Goal: Find specific page/section: Find specific page/section

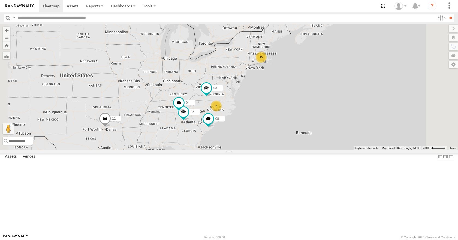
drag, startPoint x: 0, startPoint y: 0, endPoint x: 294, endPoint y: 108, distance: 313.4
click at [294, 108] on div "35 08 04 11 03 15 2" at bounding box center [229, 87] width 458 height 126
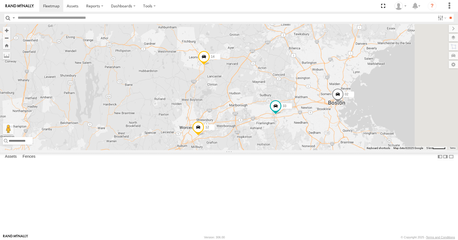
drag, startPoint x: 359, startPoint y: 73, endPoint x: 296, endPoint y: 111, distance: 73.6
click at [296, 111] on div "35 08 04 11 03 14 33 12 05 02 3 7" at bounding box center [229, 87] width 458 height 126
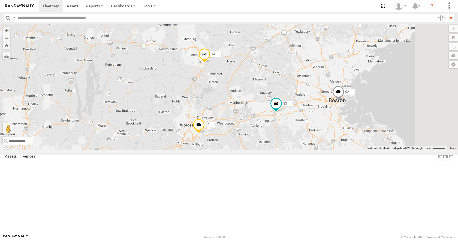
drag, startPoint x: 298, startPoint y: 107, endPoint x: 287, endPoint y: 110, distance: 12.2
click at [287, 110] on div "35 08 04 11 03 14 33 12 05 02 3 7" at bounding box center [229, 87] width 458 height 126
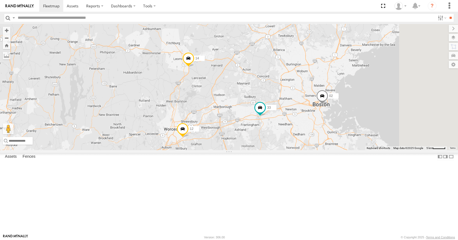
drag, startPoint x: 283, startPoint y: 106, endPoint x: 289, endPoint y: 115, distance: 10.6
click at [289, 115] on div "35 08 04 11 03 14 33 12 05 02 3 7" at bounding box center [229, 87] width 458 height 126
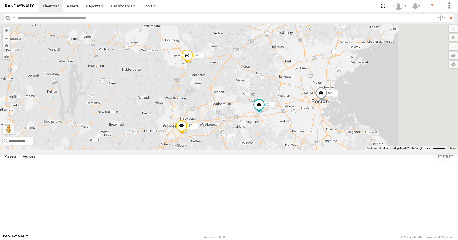
drag, startPoint x: 289, startPoint y: 118, endPoint x: 283, endPoint y: 106, distance: 13.7
click at [283, 106] on div "35 08 04 11 03 14 33 12 05 02 3 7" at bounding box center [229, 87] width 458 height 126
drag, startPoint x: 284, startPoint y: 102, endPoint x: 276, endPoint y: 109, distance: 10.7
click at [276, 109] on div "35 08 04 11 03 14 33 12 05 02 3 7" at bounding box center [229, 87] width 458 height 126
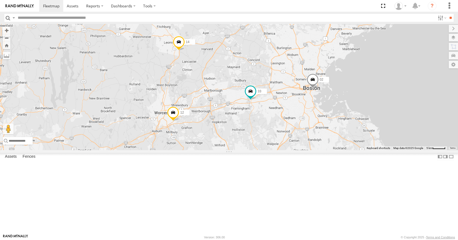
drag, startPoint x: 277, startPoint y: 111, endPoint x: 277, endPoint y: 91, distance: 20.2
click at [277, 91] on div "35 08 04 11 03 14 33 12 05 02 3 7" at bounding box center [229, 87] width 458 height 126
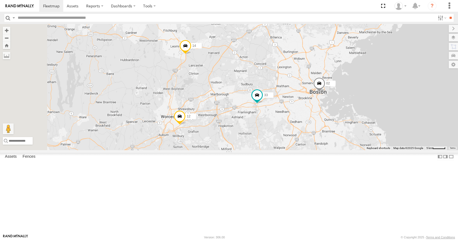
drag, startPoint x: 268, startPoint y: 123, endPoint x: 278, endPoint y: 109, distance: 17.3
click at [278, 109] on div "35 08 04 11 03 14 33 12 05 02 3 7" at bounding box center [229, 87] width 458 height 126
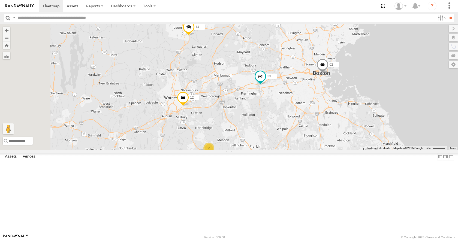
drag, startPoint x: 282, startPoint y: 100, endPoint x: 269, endPoint y: 111, distance: 17.4
click at [269, 111] on div "35 08 04 11 03 14 33 12 05 02 3 7" at bounding box center [229, 87] width 458 height 126
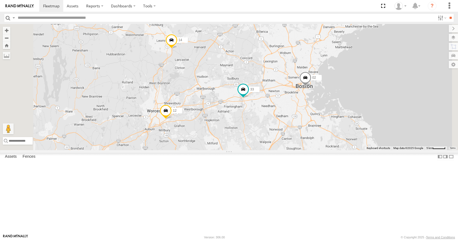
click at [266, 90] on div "35 08 04 11 03 14 33 12 05 02 3 7" at bounding box center [229, 87] width 458 height 126
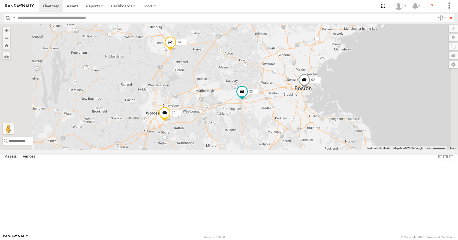
click at [266, 76] on div "35 08 04 11 03 14 33 12 05 02 3 7" at bounding box center [229, 87] width 458 height 126
drag, startPoint x: 269, startPoint y: 67, endPoint x: 269, endPoint y: 64, distance: 3.0
click at [269, 66] on div "35 08 04 11 03 14 33 12 05 02 3 7" at bounding box center [229, 87] width 458 height 126
click at [268, 66] on div "35 08 04 11 03 14 33 12 05 02 3 7" at bounding box center [229, 87] width 458 height 126
click at [266, 49] on div "35 08 04 11 03 14 33 12 05 02 3 7" at bounding box center [229, 87] width 458 height 126
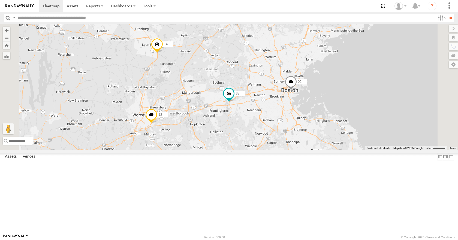
drag, startPoint x: 299, startPoint y: 45, endPoint x: 286, endPoint y: 46, distance: 12.8
click at [286, 46] on div "35 08 04 11 03 14 33 12 05 02 3 7" at bounding box center [229, 87] width 458 height 126
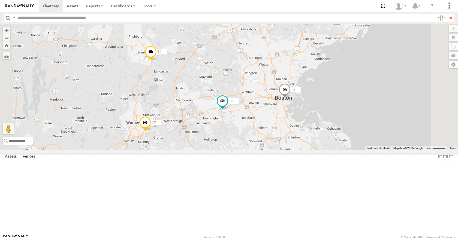
drag, startPoint x: 306, startPoint y: 56, endPoint x: 302, endPoint y: 61, distance: 6.3
click at [302, 61] on div "35 08 04 11 03 14 33 12 05 02 3 7" at bounding box center [229, 87] width 458 height 126
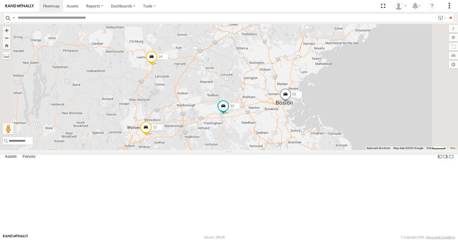
drag, startPoint x: 310, startPoint y: 72, endPoint x: 313, endPoint y: 75, distance: 4.7
click at [313, 75] on div "35 08 04 11 03 14 33 12 05 02 3 7" at bounding box center [229, 87] width 458 height 126
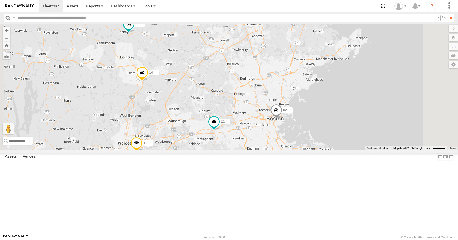
drag, startPoint x: 312, startPoint y: 91, endPoint x: 302, endPoint y: 106, distance: 18.1
click at [302, 106] on div "35 08 04 11 03 14 33 12 05 02 3 7" at bounding box center [229, 87] width 458 height 126
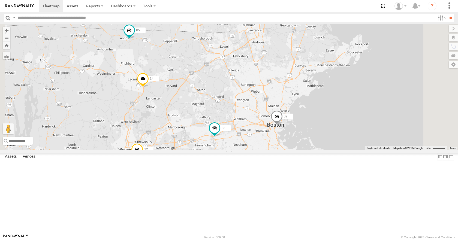
drag, startPoint x: 307, startPoint y: 92, endPoint x: 307, endPoint y: 99, distance: 6.8
click at [307, 99] on div "35 08 04 11 03 14 33 12 05 02 3 7" at bounding box center [229, 87] width 458 height 126
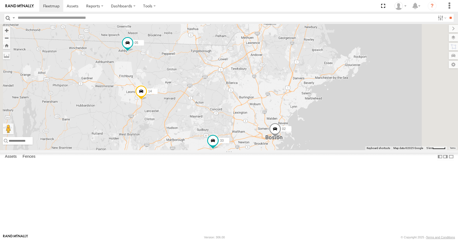
drag, startPoint x: 327, startPoint y: 85, endPoint x: 325, endPoint y: 98, distance: 13.2
click at [325, 98] on div "35 08 04 11 03 14 33 12 05 02 3 7" at bounding box center [229, 87] width 458 height 126
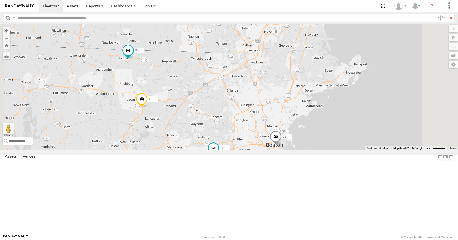
drag, startPoint x: 320, startPoint y: 88, endPoint x: 321, endPoint y: 95, distance: 6.5
click at [321, 95] on div "35 08 04 11 03 14 33 12 05 02 3 7" at bounding box center [229, 87] width 458 height 126
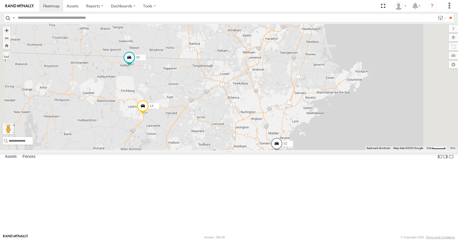
drag, startPoint x: 315, startPoint y: 88, endPoint x: 314, endPoint y: 93, distance: 4.9
click at [314, 93] on div "35 08 04 11 03 14 33 12 05 02 3 7" at bounding box center [229, 87] width 458 height 126
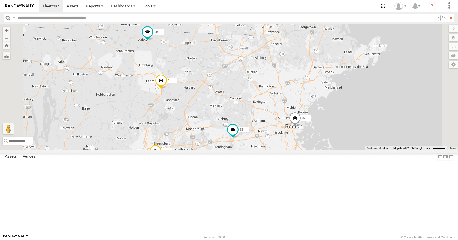
drag, startPoint x: 298, startPoint y: 137, endPoint x: 317, endPoint y: 103, distance: 39.0
click at [317, 103] on div "35 08 04 11 03 14 33 12 05 02 3 7" at bounding box center [229, 87] width 458 height 126
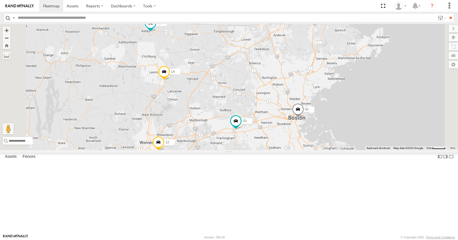
drag, startPoint x: 293, startPoint y: 162, endPoint x: 312, endPoint y: 99, distance: 66.0
click at [312, 99] on div "35 08 04 11 03 14 33 12 05 02 3 7" at bounding box center [229, 87] width 458 height 126
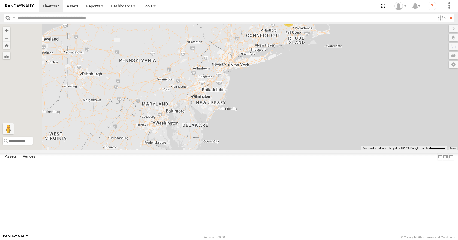
drag, startPoint x: 238, startPoint y: 186, endPoint x: 332, endPoint y: 82, distance: 140.5
click at [338, 72] on div "35 08 04 11 03 11 2 2" at bounding box center [229, 87] width 458 height 126
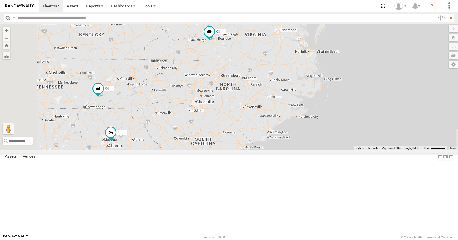
drag, startPoint x: 258, startPoint y: 180, endPoint x: 381, endPoint y: 62, distance: 170.9
click at [381, 62] on div "35 08 04 11 03 11 2 2" at bounding box center [229, 87] width 458 height 126
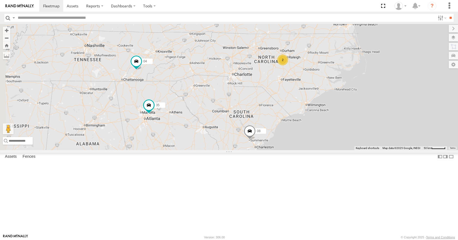
drag, startPoint x: 353, startPoint y: 94, endPoint x: 392, endPoint y: 65, distance: 49.1
click at [392, 65] on div "35 08 04 11 03 11 2 2 2" at bounding box center [229, 87] width 458 height 126
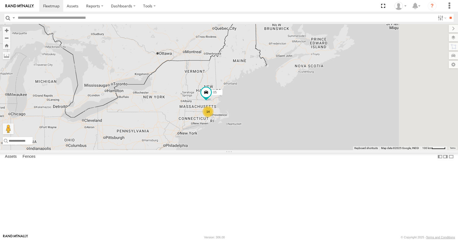
drag, startPoint x: 352, startPoint y: 72, endPoint x: 262, endPoint y: 195, distance: 152.6
click at [262, 150] on div "35 08 04 11 03 14 05 2" at bounding box center [229, 87] width 458 height 126
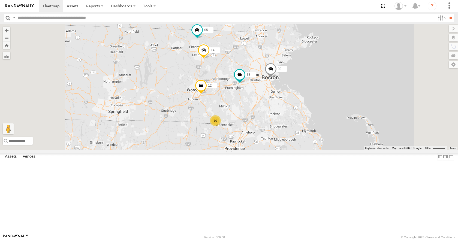
drag, startPoint x: 317, startPoint y: 114, endPoint x: 314, endPoint y: 85, distance: 29.9
click at [314, 85] on div "35 08 04 11 03 05 14 33 12 02 10" at bounding box center [229, 87] width 458 height 126
drag, startPoint x: 224, startPoint y: 119, endPoint x: 262, endPoint y: 95, distance: 44.5
click at [262, 95] on div "35 08 04 11 03 05 14 33 12 02 10" at bounding box center [229, 87] width 458 height 126
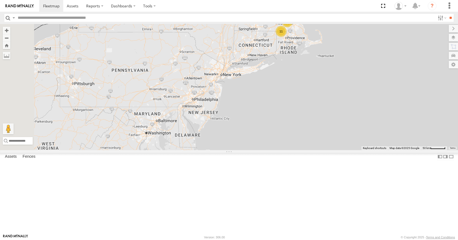
drag, startPoint x: 240, startPoint y: 122, endPoint x: 314, endPoint y: 90, distance: 81.2
click at [314, 90] on div "35 08 04 11 03 11 2 2" at bounding box center [229, 87] width 458 height 126
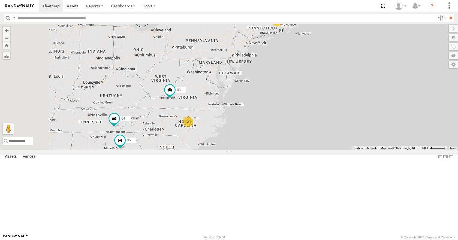
drag, startPoint x: 293, startPoint y: 119, endPoint x: 309, endPoint y: 94, distance: 29.4
click at [309, 94] on div "35 08 04 11 03 14 05 2" at bounding box center [229, 87] width 458 height 126
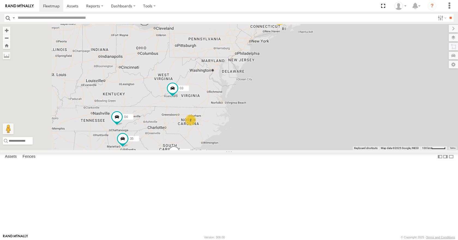
drag, startPoint x: 319, startPoint y: 86, endPoint x: 324, endPoint y: 84, distance: 5.0
click at [324, 84] on div "35 08 04 11 03 14 05 2" at bounding box center [229, 87] width 458 height 126
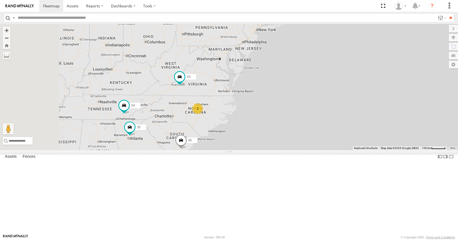
drag, startPoint x: 329, startPoint y: 83, endPoint x: 335, endPoint y: 72, distance: 12.1
click at [335, 72] on div "35 08 04 11 03 14 05 2" at bounding box center [229, 87] width 458 height 126
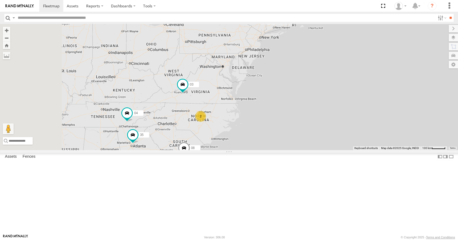
drag, startPoint x: 335, startPoint y: 71, endPoint x: 339, endPoint y: 78, distance: 8.5
click at [339, 78] on div "35 08 04 11 03 14 05 2" at bounding box center [229, 87] width 458 height 126
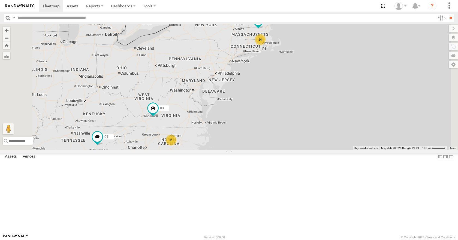
drag, startPoint x: 343, startPoint y: 83, endPoint x: 314, endPoint y: 107, distance: 38.5
click at [314, 107] on div "35 08 04 11 03 14 05 2" at bounding box center [229, 87] width 458 height 126
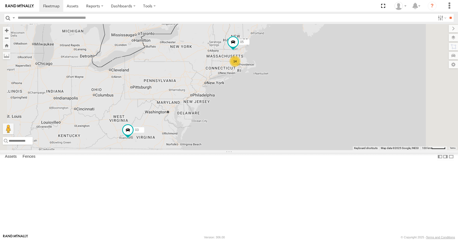
drag, startPoint x: 319, startPoint y: 86, endPoint x: 292, endPoint y: 110, distance: 36.1
click at [292, 110] on div "35 08 04 11 03 14 05 2" at bounding box center [229, 87] width 458 height 126
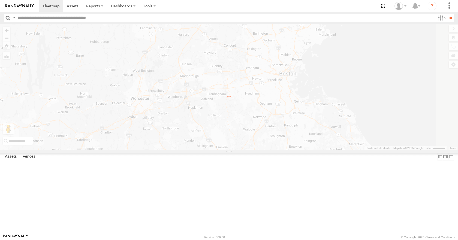
drag, startPoint x: 327, startPoint y: 56, endPoint x: 242, endPoint y: 117, distance: 104.8
click at [242, 117] on div "← Move left → Move right ↑ Move up ↓ Move down + Zoom in - Zoom out Home Jump l…" at bounding box center [229, 87] width 458 height 126
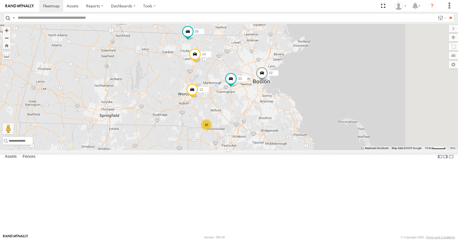
drag, startPoint x: 334, startPoint y: 77, endPoint x: 302, endPoint y: 103, distance: 41.2
click at [302, 103] on div "35 08 04 11 03 14 33 12 05 02 10" at bounding box center [229, 87] width 458 height 126
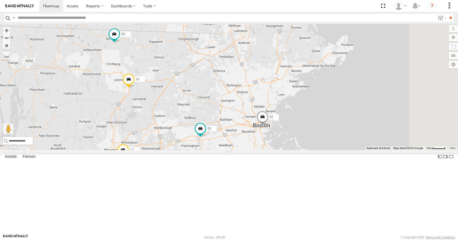
drag, startPoint x: 302, startPoint y: 103, endPoint x: 278, endPoint y: 123, distance: 31.2
click at [278, 123] on div "35 08 04 11 03 14 33 12 05 02 3 7" at bounding box center [229, 87] width 458 height 126
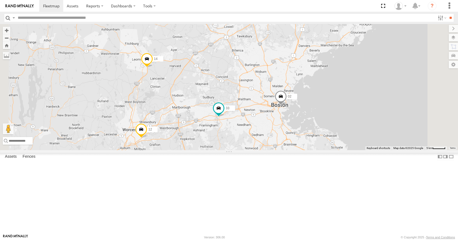
drag, startPoint x: 278, startPoint y: 123, endPoint x: 300, endPoint y: 99, distance: 32.4
click at [300, 99] on div "35 08 04 11 03 14 33 12 05 02 3 7" at bounding box center [229, 87] width 458 height 126
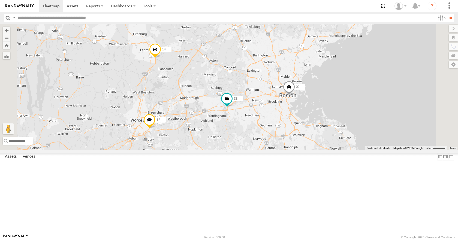
drag, startPoint x: 297, startPoint y: 95, endPoint x: 308, endPoint y: 81, distance: 17.7
click at [308, 81] on div "35 08 04 11 03 14 33 12 05 02 3 7" at bounding box center [229, 87] width 458 height 126
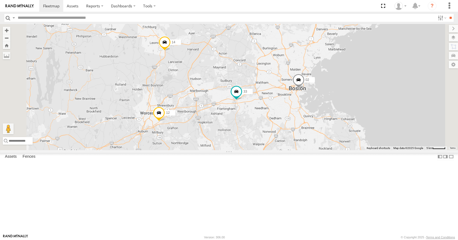
drag, startPoint x: 314, startPoint y: 84, endPoint x: 326, endPoint y: 75, distance: 14.6
click at [326, 75] on div "35 08 04 11 03 14 33 12 05 02 3 7" at bounding box center [229, 87] width 458 height 126
drag, startPoint x: 332, startPoint y: 58, endPoint x: 332, endPoint y: 62, distance: 3.5
click at [332, 62] on div "35 08 04 11 03 14 33 12 05 02 3 7" at bounding box center [229, 87] width 458 height 126
drag, startPoint x: 317, startPoint y: 53, endPoint x: 316, endPoint y: 57, distance: 4.4
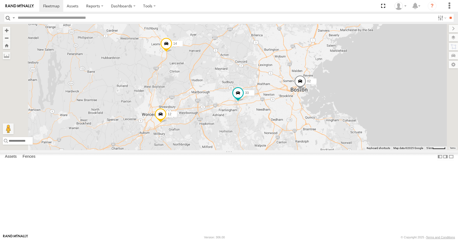
click at [316, 57] on div "35 08 04 11 03 14 33 12 05 02 3 7" at bounding box center [229, 87] width 458 height 126
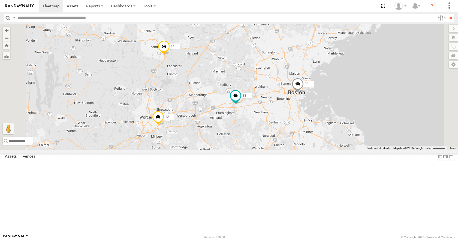
drag, startPoint x: 293, startPoint y: 48, endPoint x: 290, endPoint y: 49, distance: 3.1
click at [290, 49] on div "35 08 04 11 03 14 33 12 05 02 3 7" at bounding box center [229, 87] width 458 height 126
drag, startPoint x: 291, startPoint y: 48, endPoint x: 291, endPoint y: 51, distance: 2.7
click at [291, 51] on div "35 08 04 11 03 14 33 12 05 02 3 7" at bounding box center [229, 87] width 458 height 126
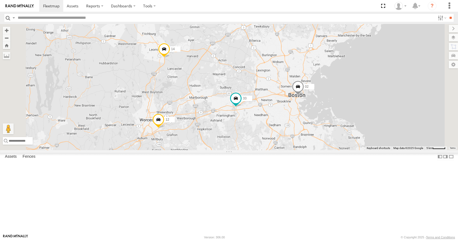
drag, startPoint x: 290, startPoint y: 48, endPoint x: 292, endPoint y: 51, distance: 2.9
click at [292, 51] on div "35 08 04 11 03 14 33 12 05 02 3 7" at bounding box center [229, 87] width 458 height 126
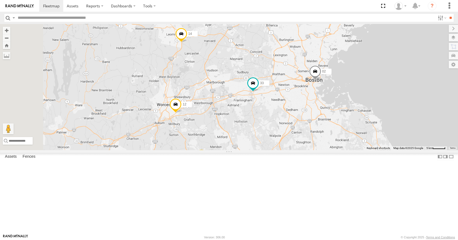
drag, startPoint x: 292, startPoint y: 51, endPoint x: 309, endPoint y: 36, distance: 23.2
click at [309, 36] on div "35 08 04 11 03 14 33 12 05 02 3 7" at bounding box center [229, 87] width 458 height 126
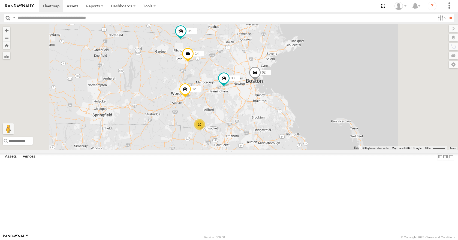
drag, startPoint x: 297, startPoint y: 57, endPoint x: 282, endPoint y: 91, distance: 37.1
click at [282, 91] on div "35 08 04 11 03 14 33 12 05 02 10" at bounding box center [229, 87] width 458 height 126
drag, startPoint x: 287, startPoint y: 78, endPoint x: 280, endPoint y: 82, distance: 7.6
click at [280, 82] on div "35 08 04 11 03 14 33 12 05 02 10" at bounding box center [229, 87] width 458 height 126
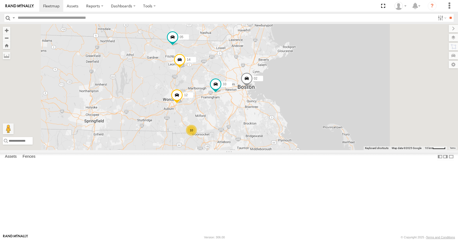
drag, startPoint x: 277, startPoint y: 73, endPoint x: 273, endPoint y: 80, distance: 7.9
click at [273, 80] on div "35 08 04 11 03 14 33 12 05 02 10" at bounding box center [229, 87] width 458 height 126
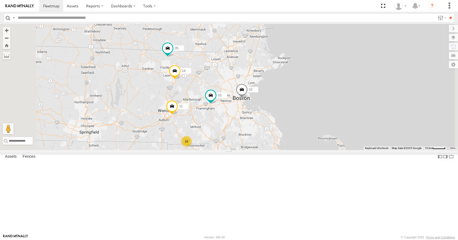
drag, startPoint x: 269, startPoint y: 69, endPoint x: 268, endPoint y: 72, distance: 3.7
click at [268, 72] on div "35 08 04 11 03 14 33 12 05 02 10" at bounding box center [229, 87] width 458 height 126
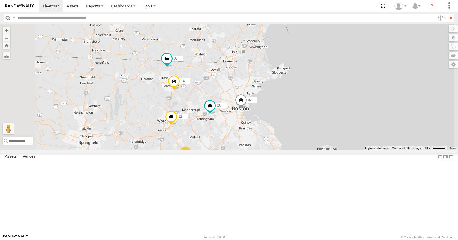
drag, startPoint x: 266, startPoint y: 59, endPoint x: 265, endPoint y: 67, distance: 8.5
click at [265, 67] on div "35 08 04 11 03 14 33 12 05 02 10" at bounding box center [229, 87] width 458 height 126
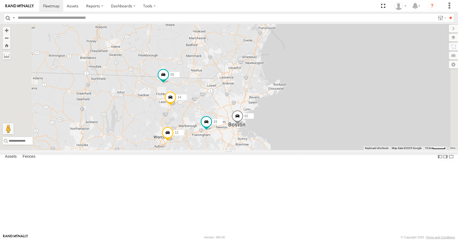
drag, startPoint x: 270, startPoint y: 64, endPoint x: 265, endPoint y: 77, distance: 13.5
click at [265, 77] on div "35 08 04 11 03 14 33 12 05 02 10" at bounding box center [229, 87] width 458 height 126
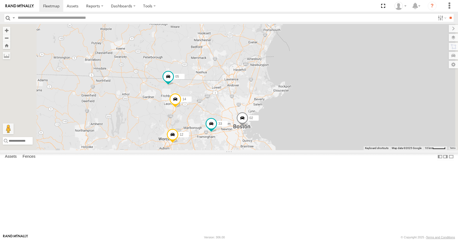
drag, startPoint x: 260, startPoint y: 94, endPoint x: 266, endPoint y: 86, distance: 10.2
click at [266, 86] on div "35 08 04 11 03 14 33 12 05 02 10" at bounding box center [229, 87] width 458 height 126
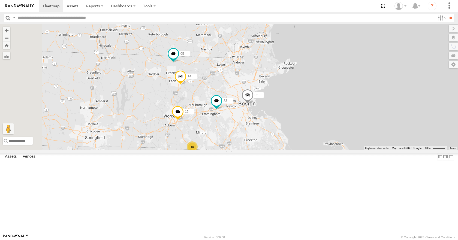
drag, startPoint x: 272, startPoint y: 73, endPoint x: 277, endPoint y: 51, distance: 22.5
click at [277, 51] on div "35 08 04 11 03 14 33 12 05 02 10" at bounding box center [229, 87] width 458 height 126
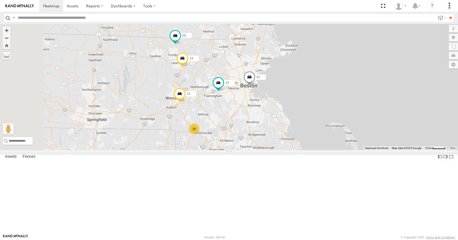
drag, startPoint x: 270, startPoint y: 60, endPoint x: 274, endPoint y: 46, distance: 14.1
click at [274, 46] on div "35 08 04 11 03 14 33 12 05 02 10" at bounding box center [229, 87] width 458 height 126
drag, startPoint x: 272, startPoint y: 61, endPoint x: 264, endPoint y: 63, distance: 8.4
click at [264, 63] on div "35 08 04 11 03 14 33 12 05 02 10" at bounding box center [229, 87] width 458 height 126
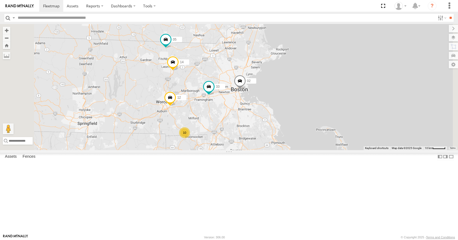
drag
click at [266, 77] on div "35 08 04 11 03 14 33 12 05 02 10" at bounding box center [229, 87] width 458 height 126
click at [275, 96] on div "35 08 04 11 03 14 33 12 05 02 10" at bounding box center [229, 87] width 458 height 126
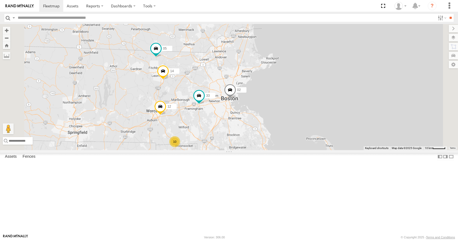
click at [284, 101] on div "35 08 04 11 03 14 33 12 05 02 10" at bounding box center [229, 87] width 458 height 126
click at [289, 95] on div "35 08 04 11 03 14 33 12 05 02 10" at bounding box center [229, 87] width 458 height 126
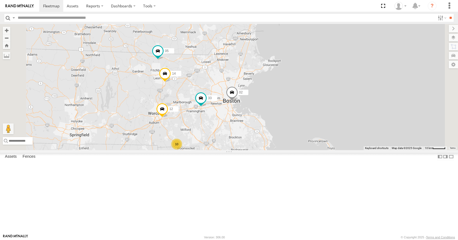
click at [298, 85] on div "35 08 04 11 03 14 33 12 05 02 10" at bounding box center [229, 87] width 458 height 126
click at [311, 72] on div "35 08 04 11 03 14 33 12 05 02 10" at bounding box center [229, 87] width 458 height 126
click at [317, 80] on div "35 08 04 11 03 14 33 12 05 02 10" at bounding box center [229, 87] width 458 height 126
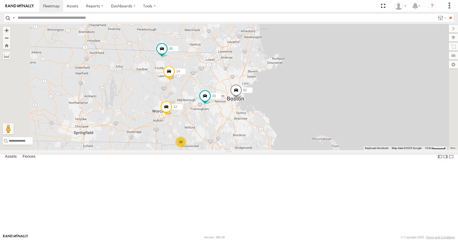
click at [345, 103] on div "35 08 04 11 03 14 33 12 05 02 10" at bounding box center [229, 87] width 458 height 126
click at [346, 101] on div "35 08 04 11 03 14 33 12 05 02 10" at bounding box center [229, 87] width 458 height 126
click at [343, 104] on div "35 08 04 11 03 14 33 12 05 02 10" at bounding box center [229, 87] width 458 height 126
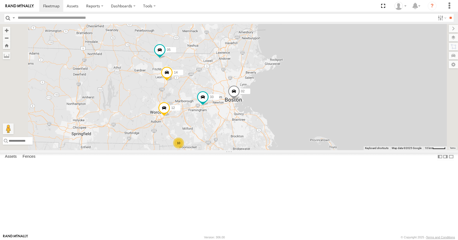
click at [343, 100] on div "35 08 04 11 03 14 33 12 05 02 10" at bounding box center [229, 87] width 458 height 126
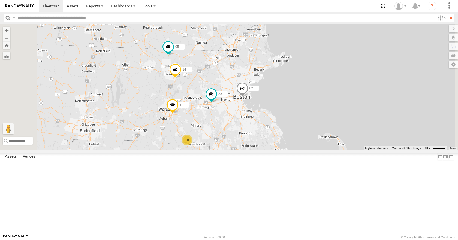
click at [353, 102] on div "35 08 04 11 03 14 33 12 05 02 10" at bounding box center [229, 87] width 458 height 126
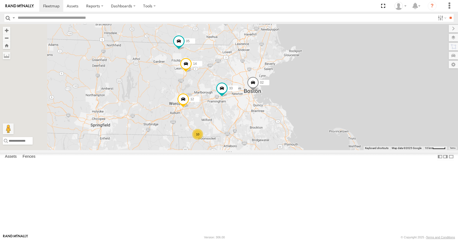
click at [363, 92] on div "35 08 04 11 03 14 33 12 05 02 10" at bounding box center [229, 87] width 458 height 126
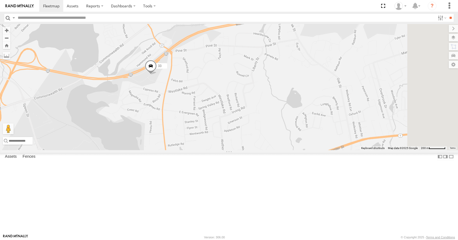
drag, startPoint x: 248, startPoint y: 71, endPoint x: 235, endPoint y: 126, distance: 56.8
click at [235, 126] on div "35 14 33 08 12 05 02 04 11 26 50 03" at bounding box center [229, 87] width 458 height 126
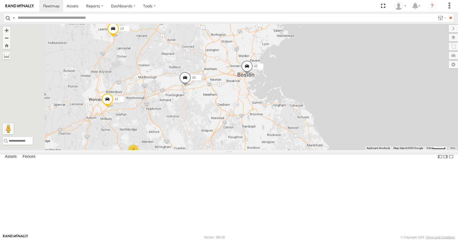
drag, startPoint x: 267, startPoint y: 109, endPoint x: 292, endPoint y: 107, distance: 25.1
click at [292, 107] on div "35 14 33 08 12 05 02 04 11 26 50 03 3 7" at bounding box center [229, 87] width 458 height 126
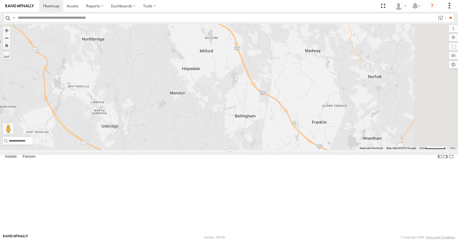
drag, startPoint x: 308, startPoint y: 81, endPoint x: 267, endPoint y: 186, distance: 112.7
click at [267, 150] on div "35 14 33 08 12 05 02 04 11 26 50 03 16 10 07" at bounding box center [229, 87] width 458 height 126
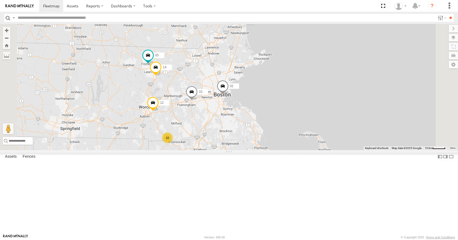
drag, startPoint x: 277, startPoint y: 108, endPoint x: 253, endPoint y: 105, distance: 24.4
click at [253, 105] on div "35 14 33 08 12 05 02 04 11 26 50 03 10" at bounding box center [229, 87] width 458 height 126
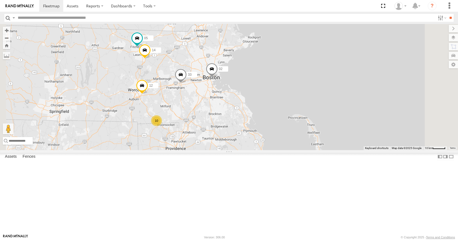
drag, startPoint x: 287, startPoint y: 122, endPoint x: 276, endPoint y: 105, distance: 20.3
click at [276, 105] on div "35 14 33 08 12 05 02 04 11 26 50 03 10" at bounding box center [229, 87] width 458 height 126
